Goal: Transaction & Acquisition: Purchase product/service

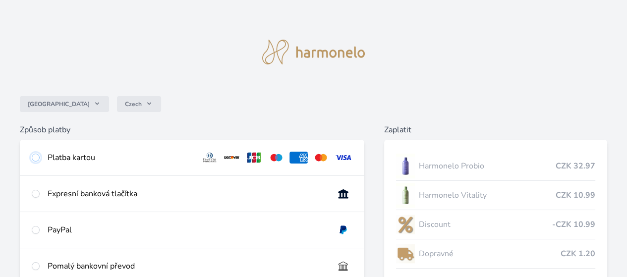
click at [40, 162] on input "radio" at bounding box center [36, 158] width 8 height 8
radio input "true"
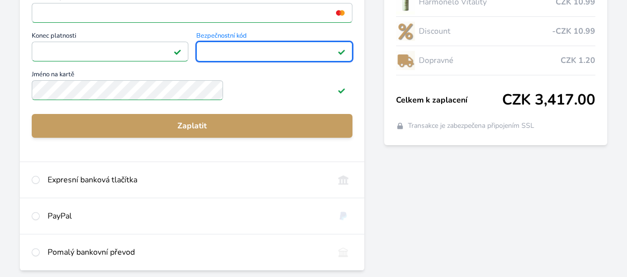
scroll to position [198, 0]
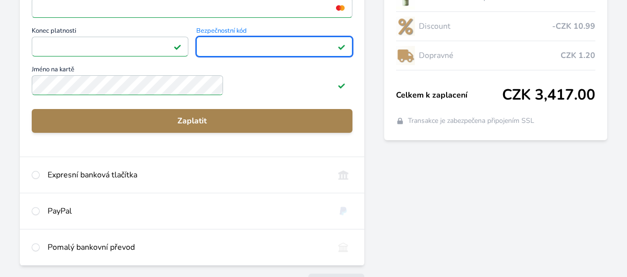
click at [235, 127] on span "Zaplatit" at bounding box center [192, 121] width 305 height 12
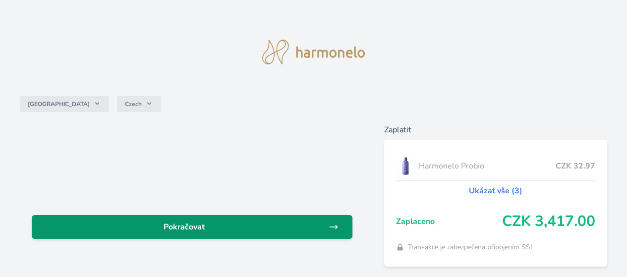
click at [246, 233] on span "Pokračovat" at bounding box center [184, 227] width 289 height 12
